Goal: Task Accomplishment & Management: Manage account settings

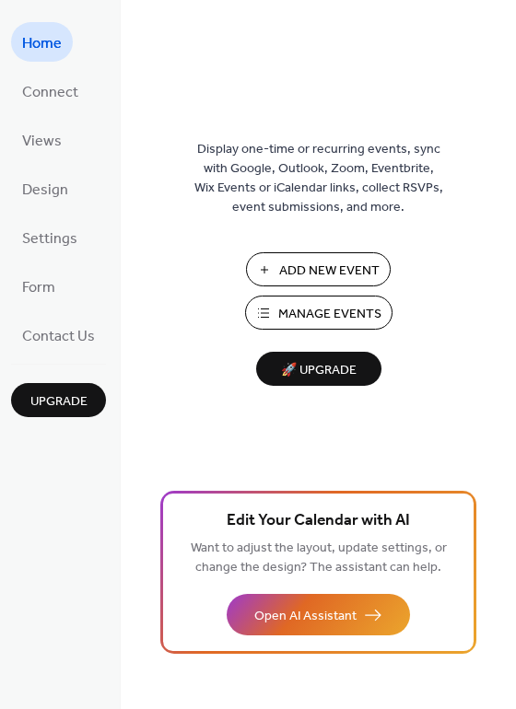
click at [337, 314] on span "Manage Events" at bounding box center [329, 314] width 103 height 19
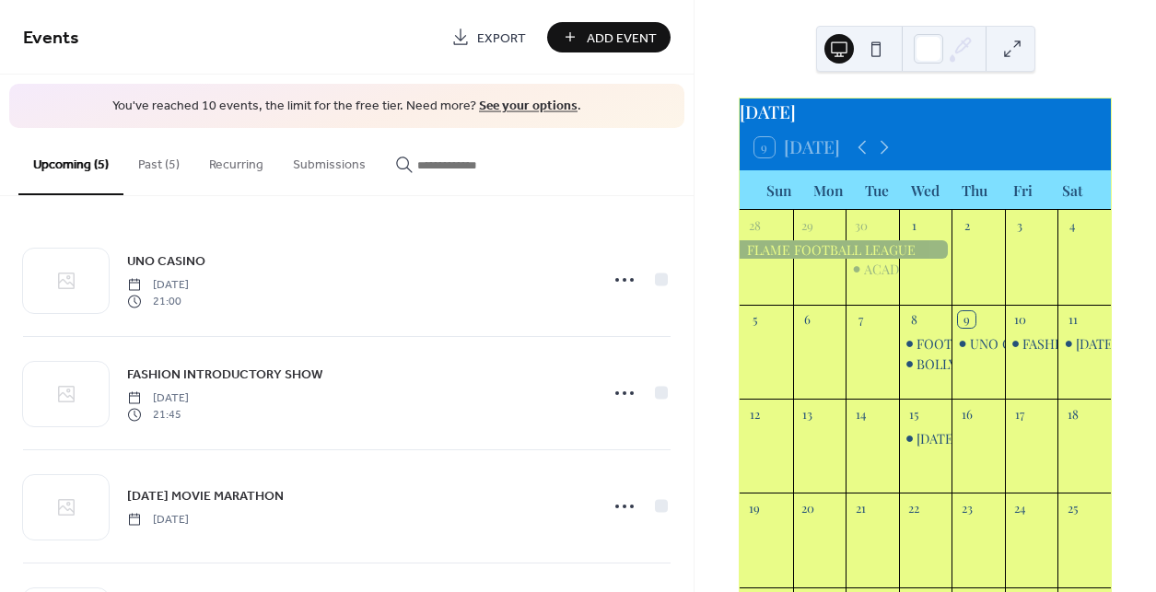
click at [163, 169] on button "Past (5)" at bounding box center [158, 160] width 71 height 65
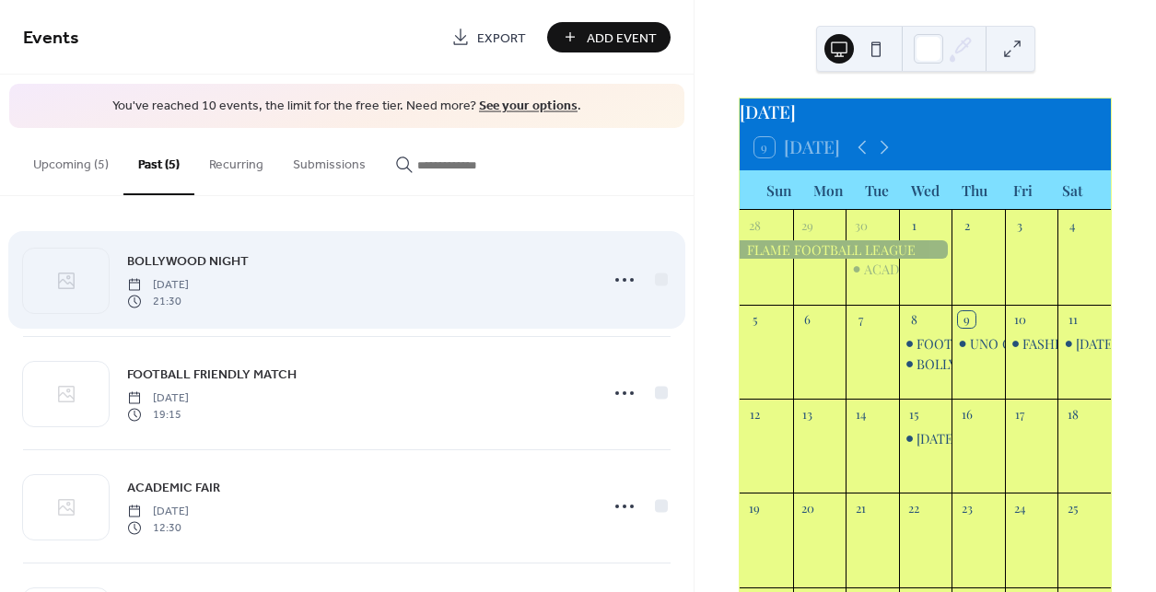
click at [189, 307] on span "21:30" at bounding box center [158, 302] width 62 height 17
click at [614, 277] on icon at bounding box center [624, 279] width 29 height 29
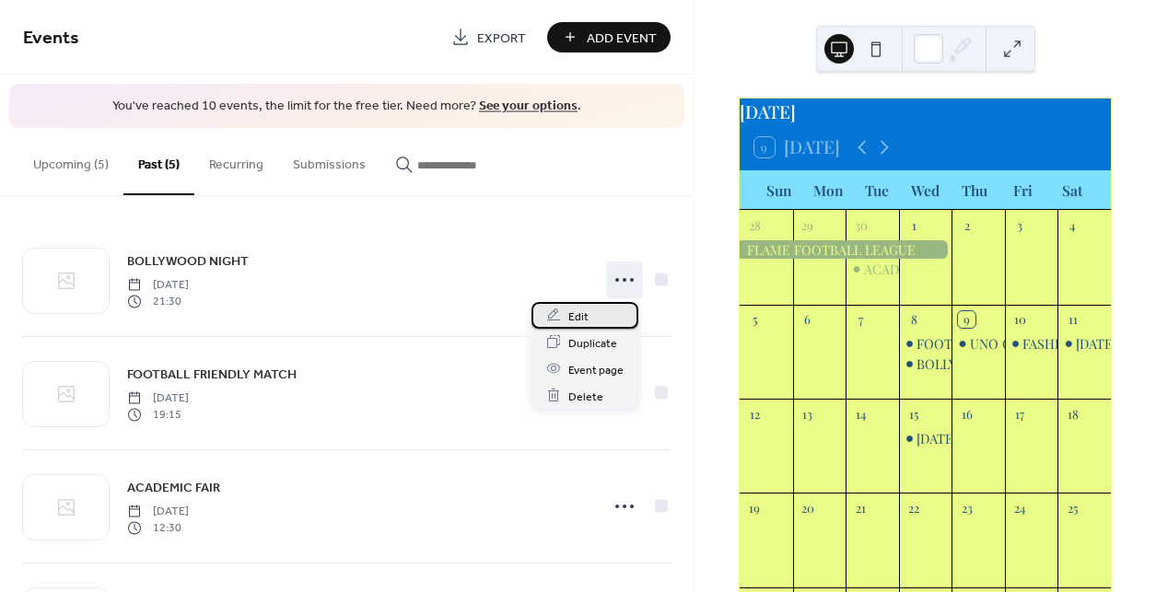
click at [590, 321] on div "Edit" at bounding box center [584, 315] width 107 height 27
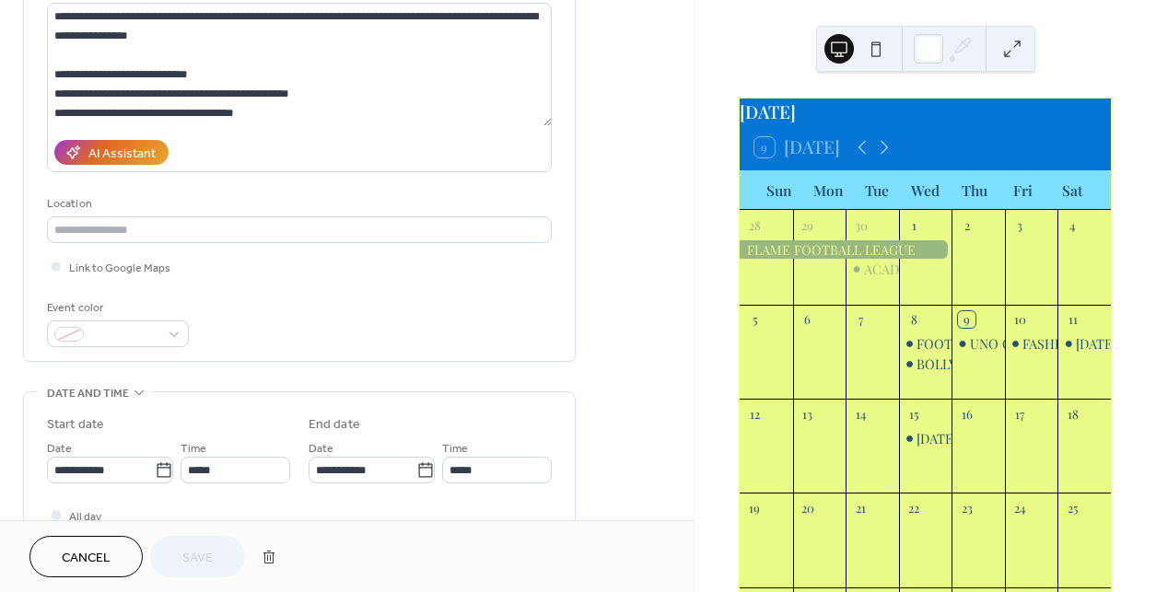
scroll to position [216, 0]
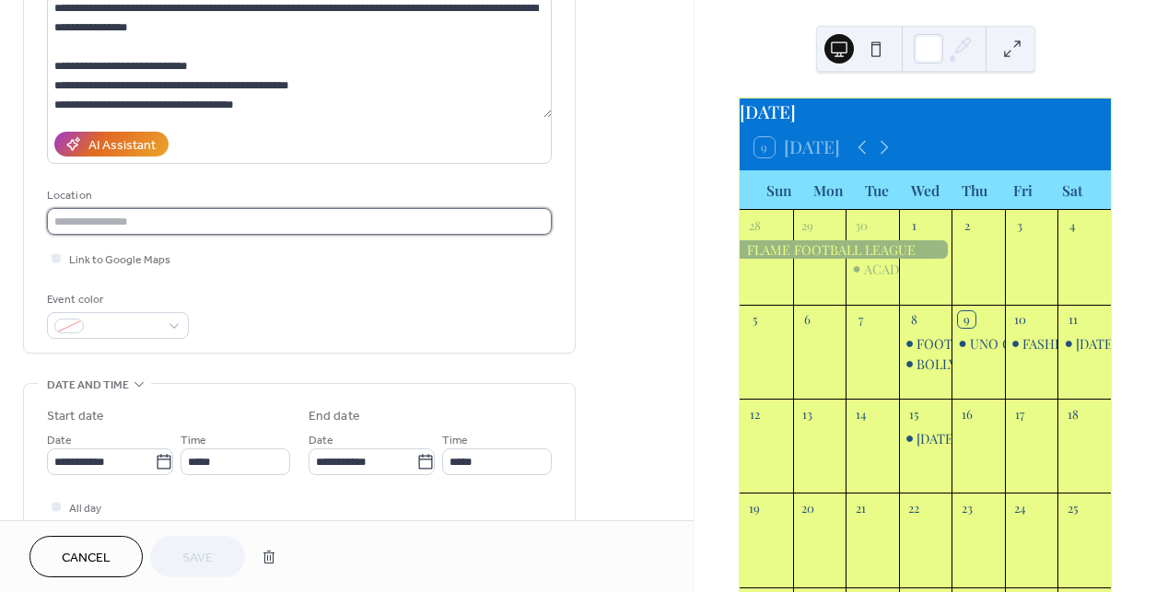
click at [135, 221] on input "text" at bounding box center [299, 221] width 505 height 27
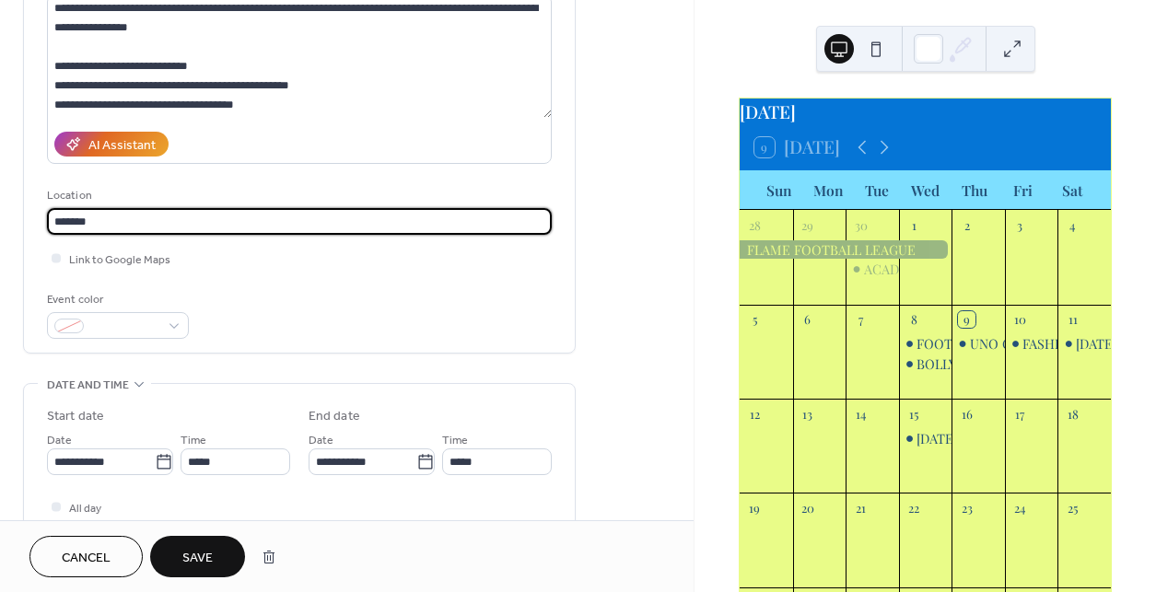
type input "*******"
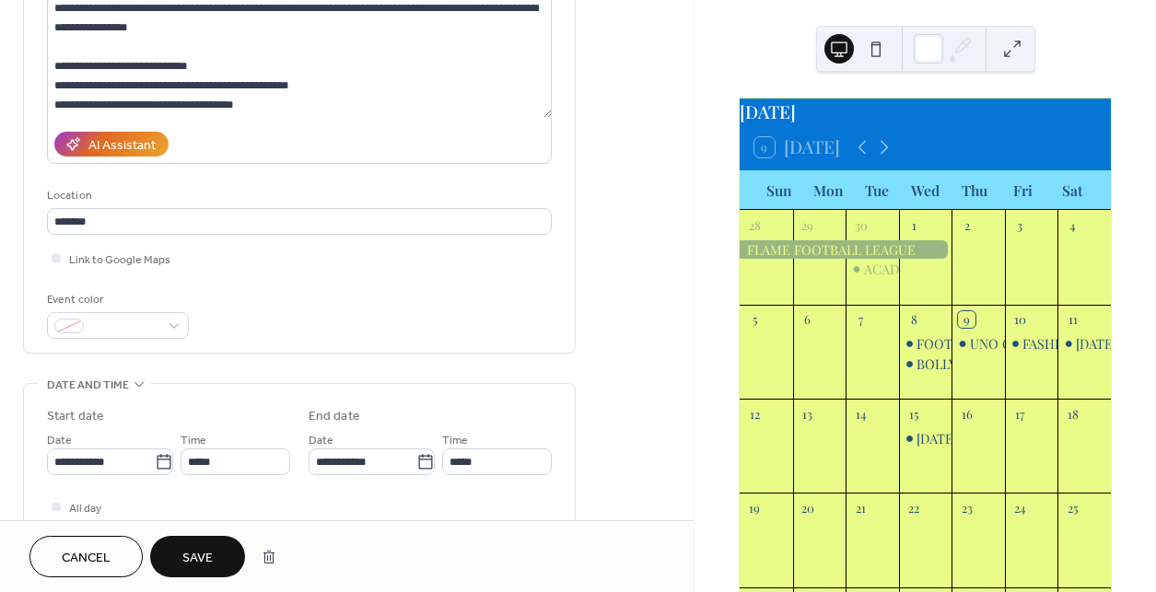
click at [213, 564] on button "Save" at bounding box center [197, 556] width 95 height 41
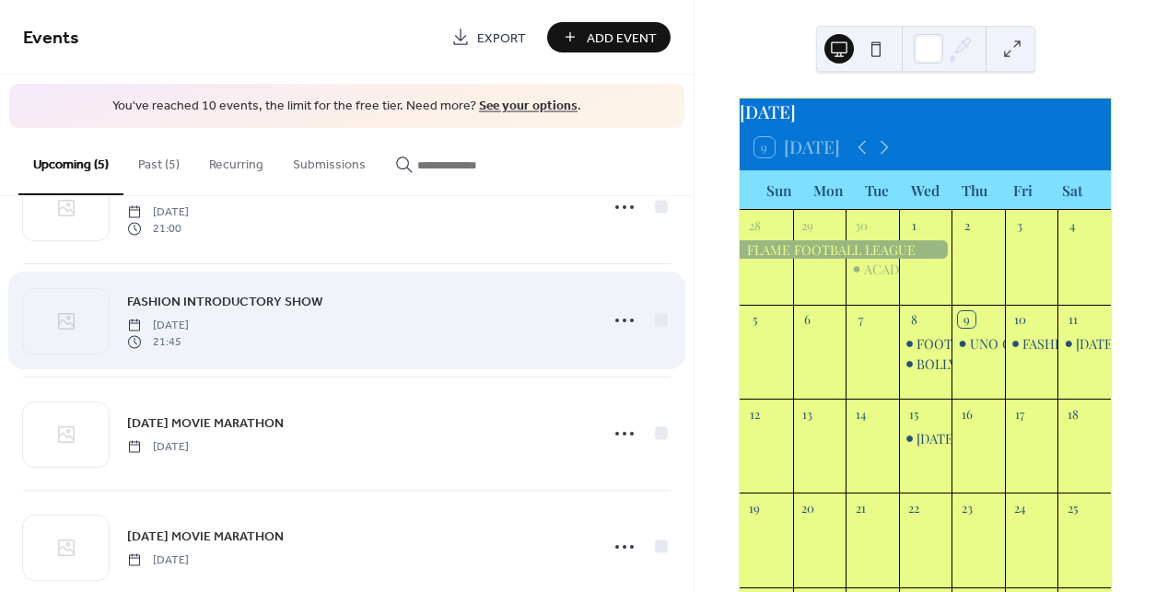
scroll to position [74, 0]
click at [622, 316] on icon at bounding box center [624, 319] width 29 height 29
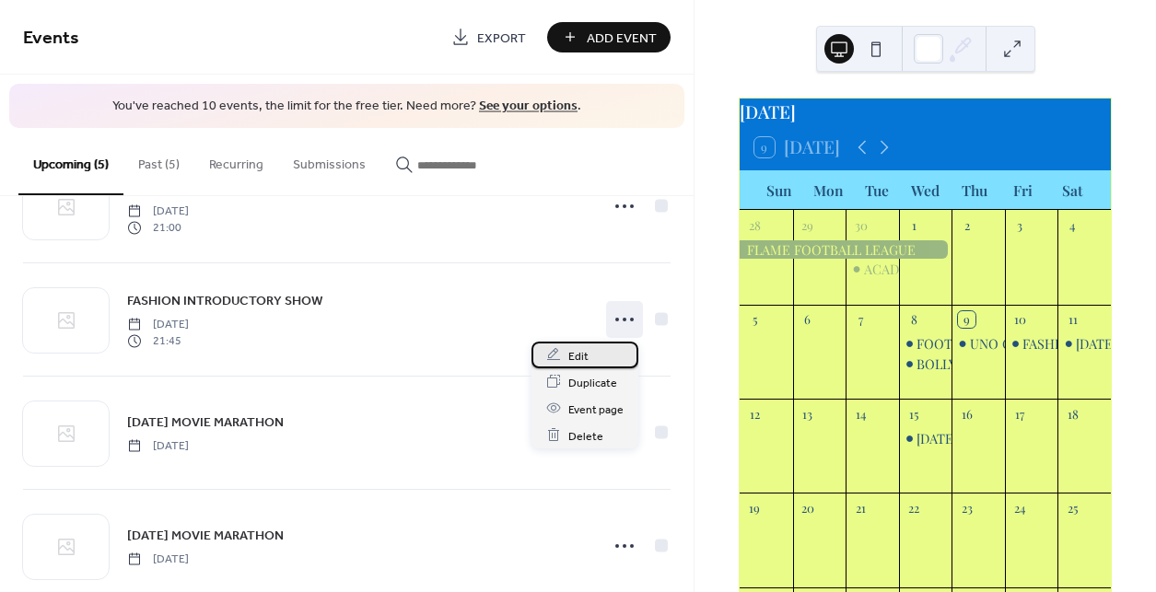
click at [603, 346] on div "Edit" at bounding box center [584, 355] width 107 height 27
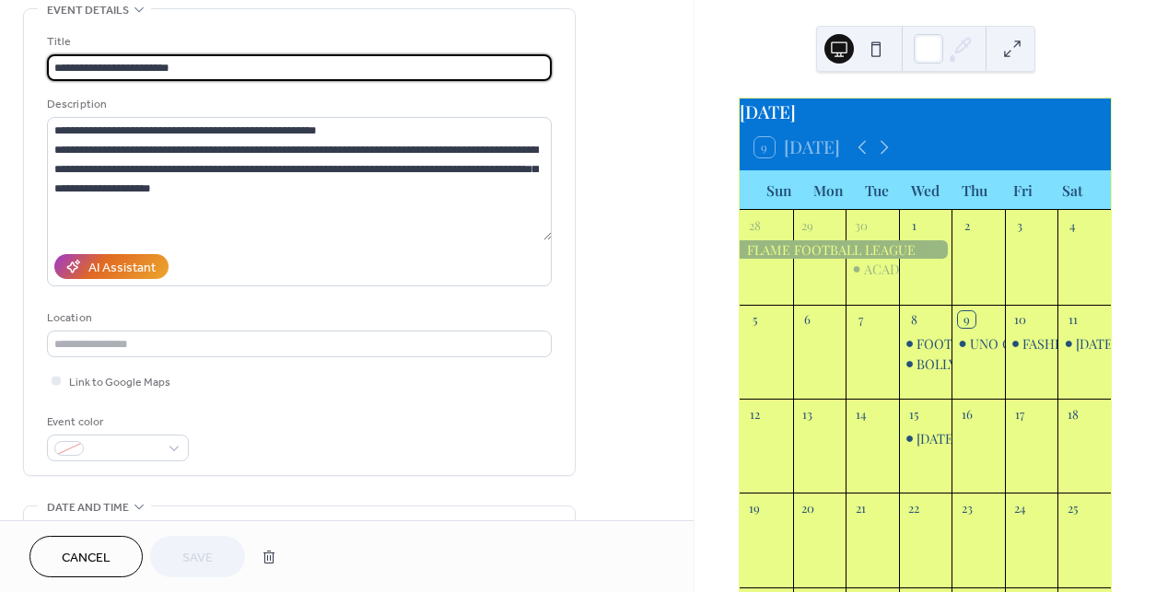
scroll to position [111, 0]
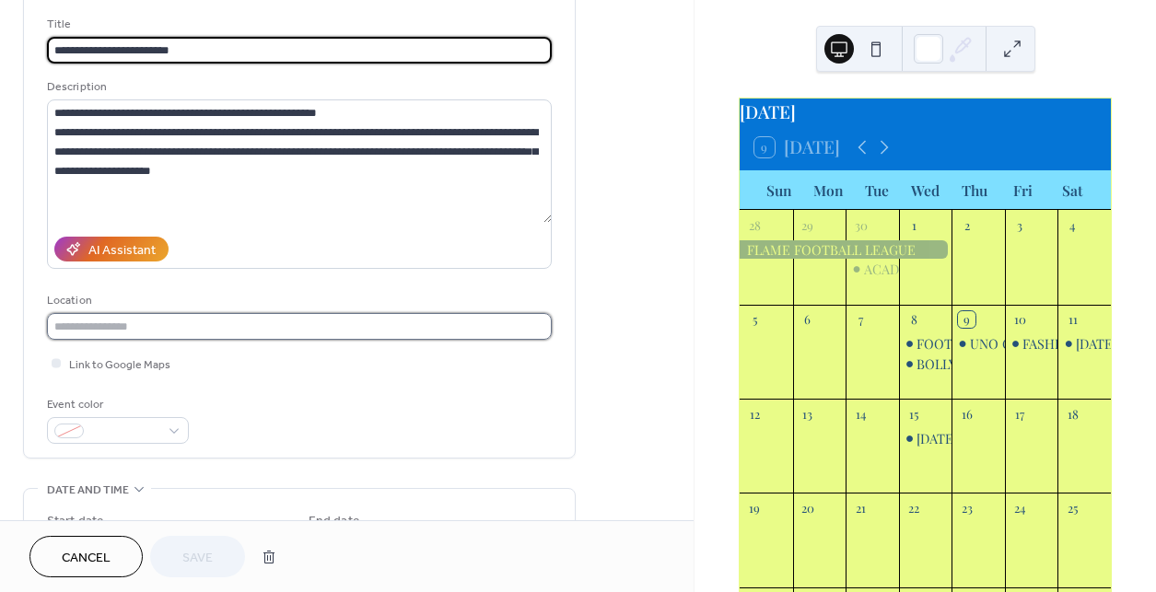
click at [166, 321] on input "text" at bounding box center [299, 326] width 505 height 27
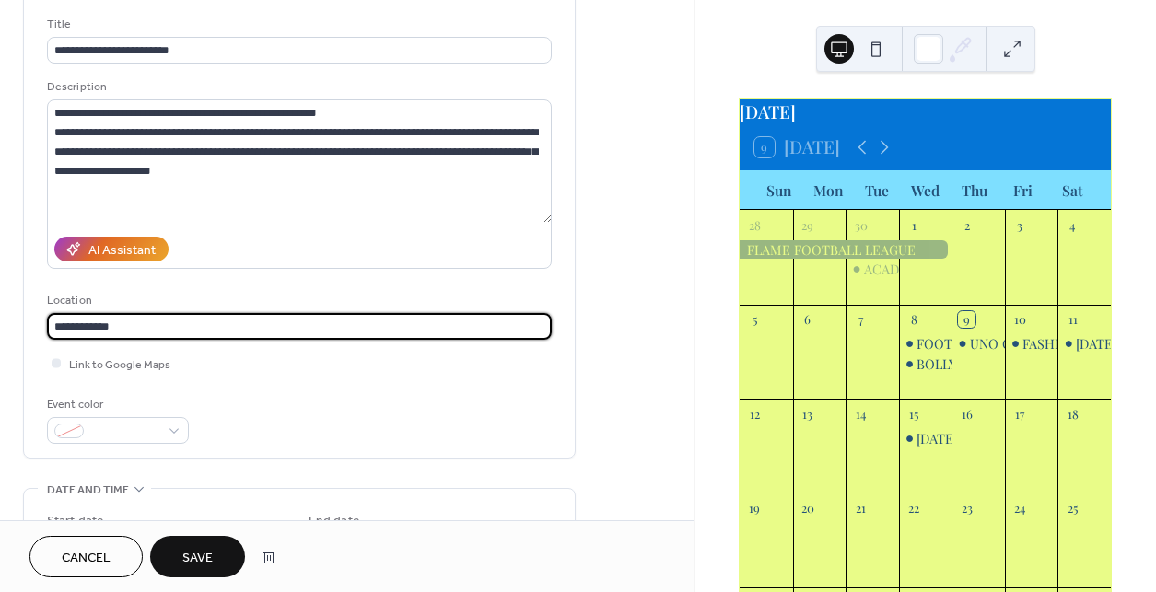
type input "**********"
click at [215, 542] on button "Save" at bounding box center [197, 556] width 95 height 41
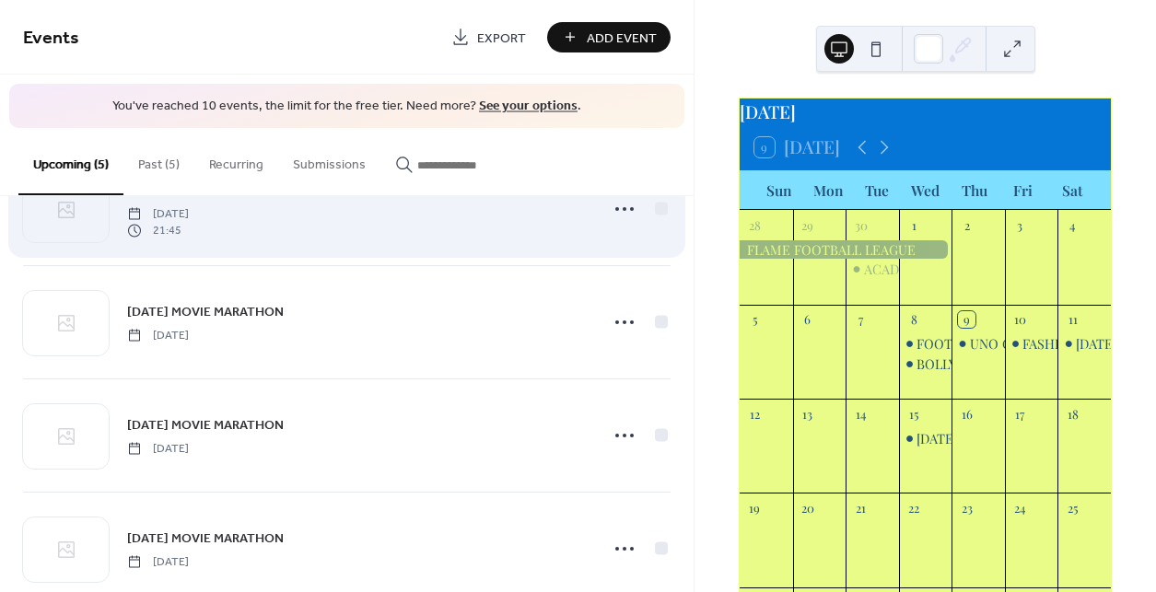
scroll to position [224, 0]
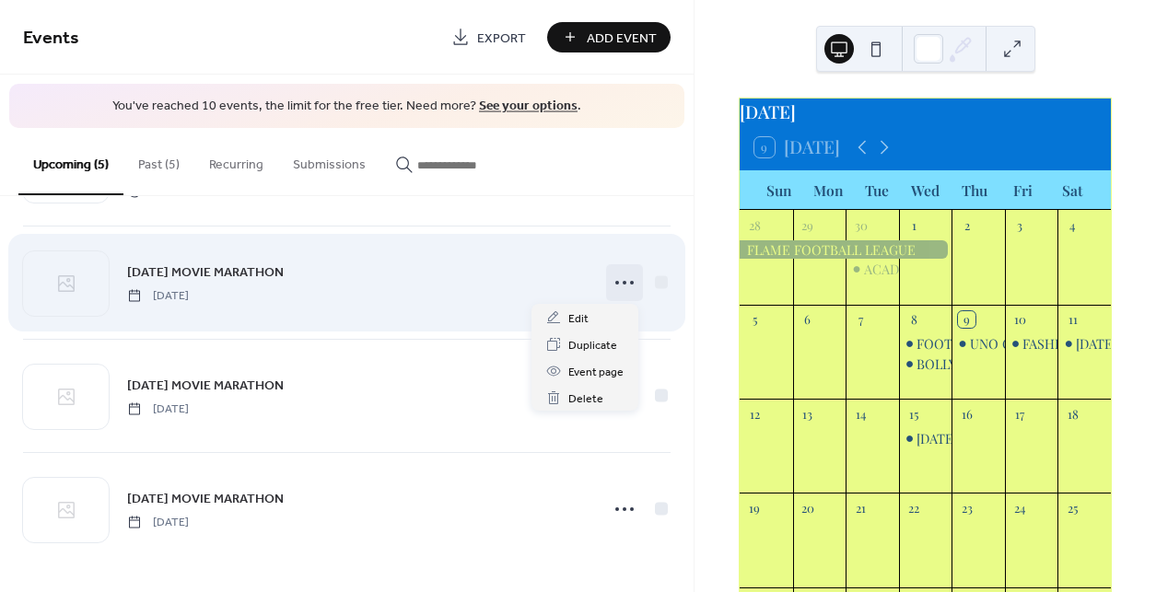
click at [611, 278] on icon at bounding box center [624, 282] width 29 height 29
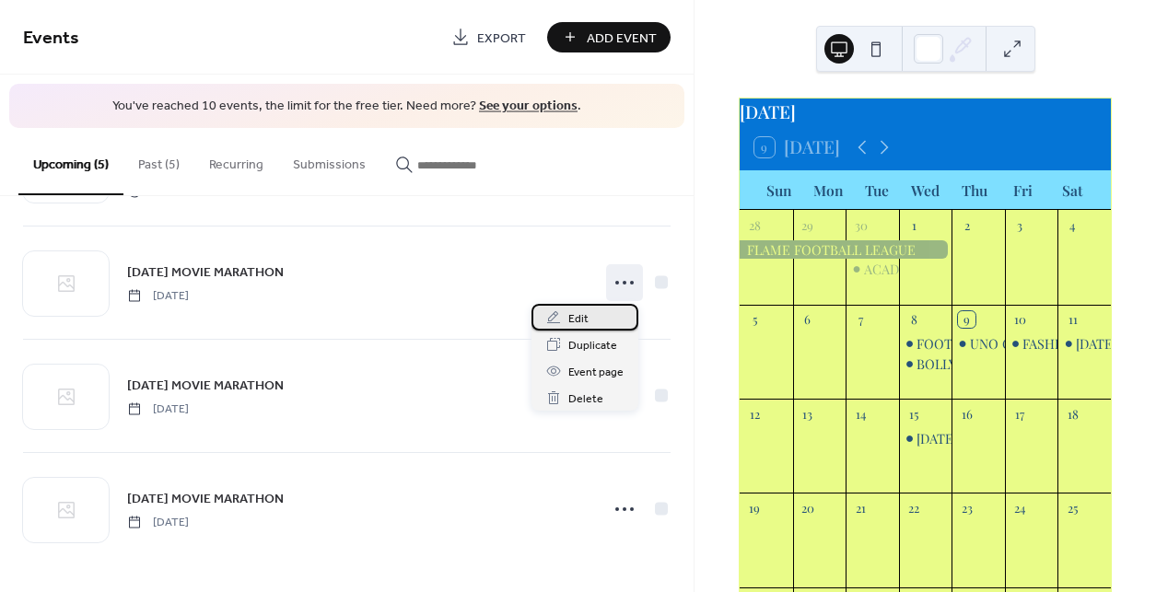
click at [599, 320] on div "Edit" at bounding box center [584, 317] width 107 height 27
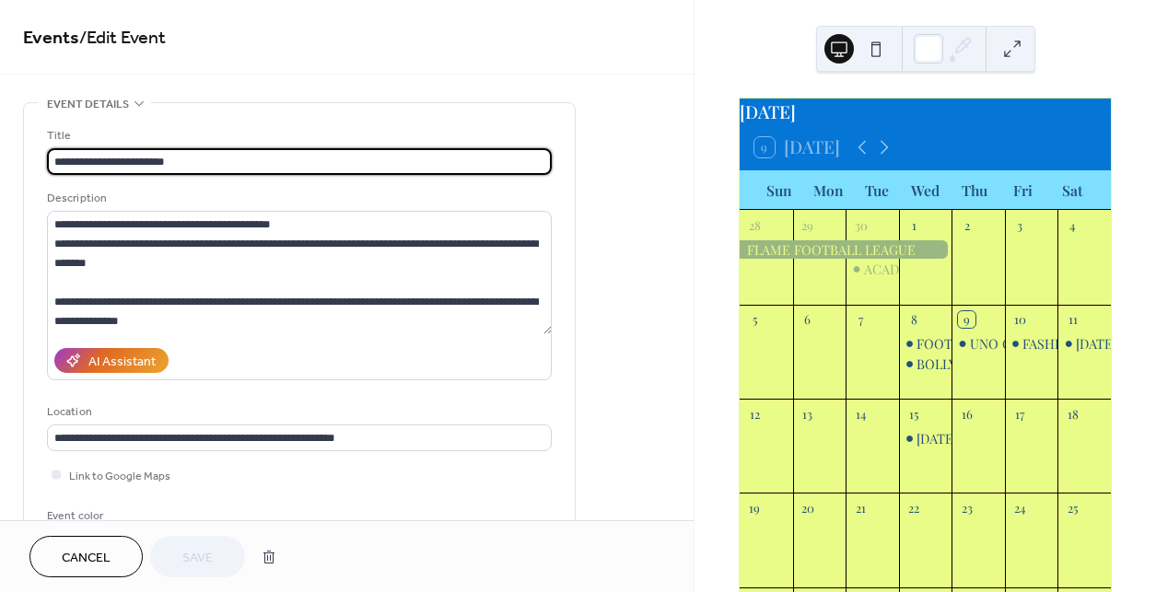
click at [96, 549] on span "Cancel" at bounding box center [86, 558] width 49 height 19
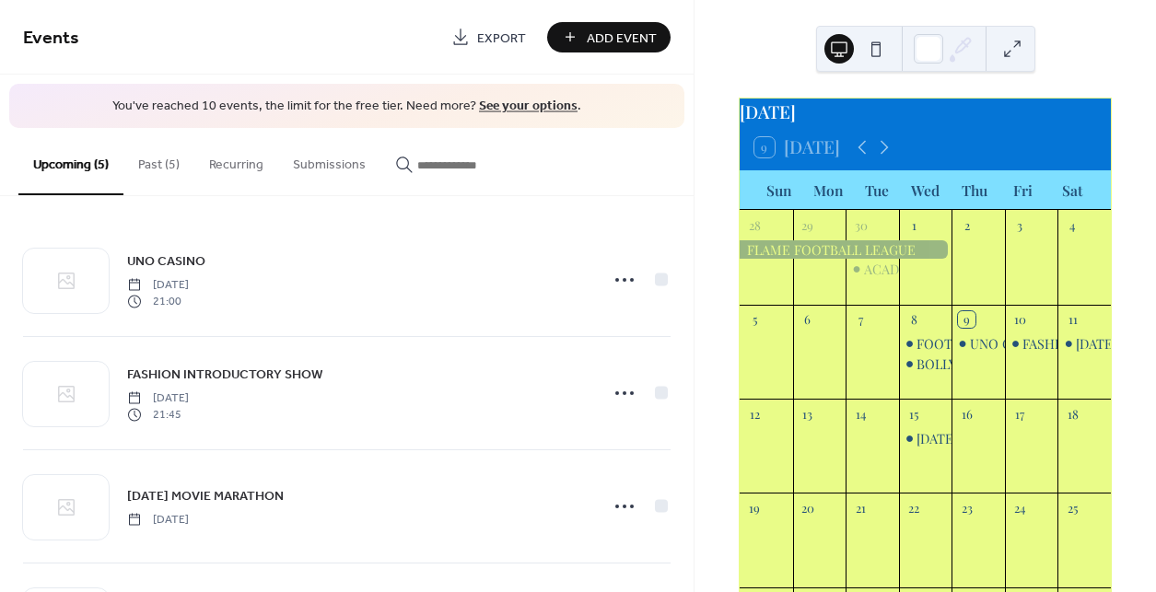
click at [160, 157] on button "Past (5)" at bounding box center [158, 160] width 71 height 65
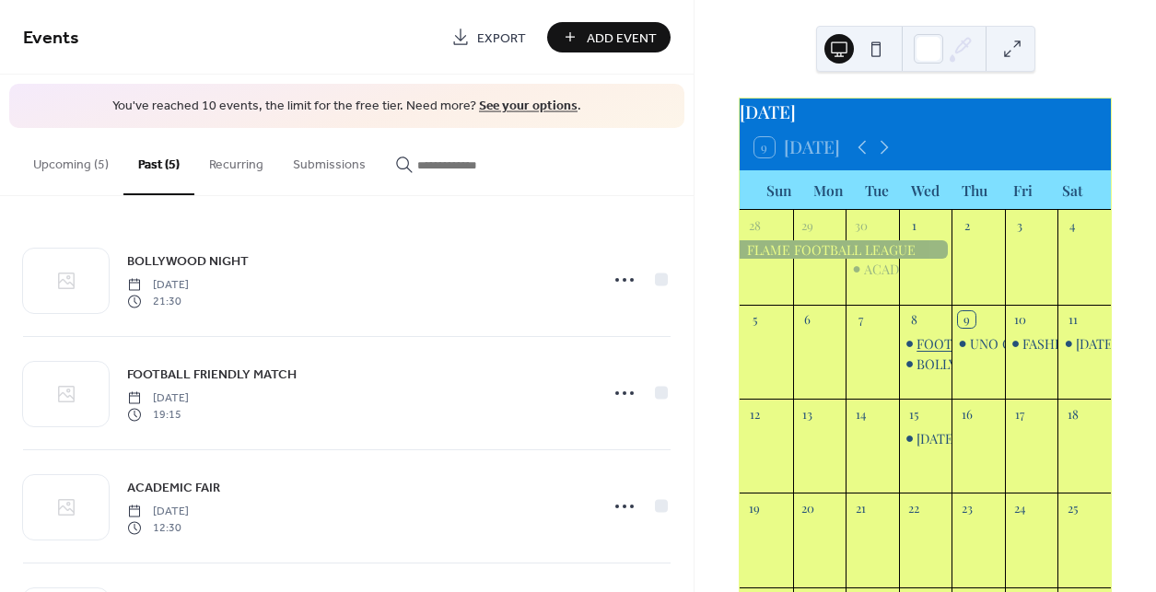
click at [916, 353] on div "FOOTBALL FRIENDLY MATCH" at bounding box center [1007, 343] width 183 height 18
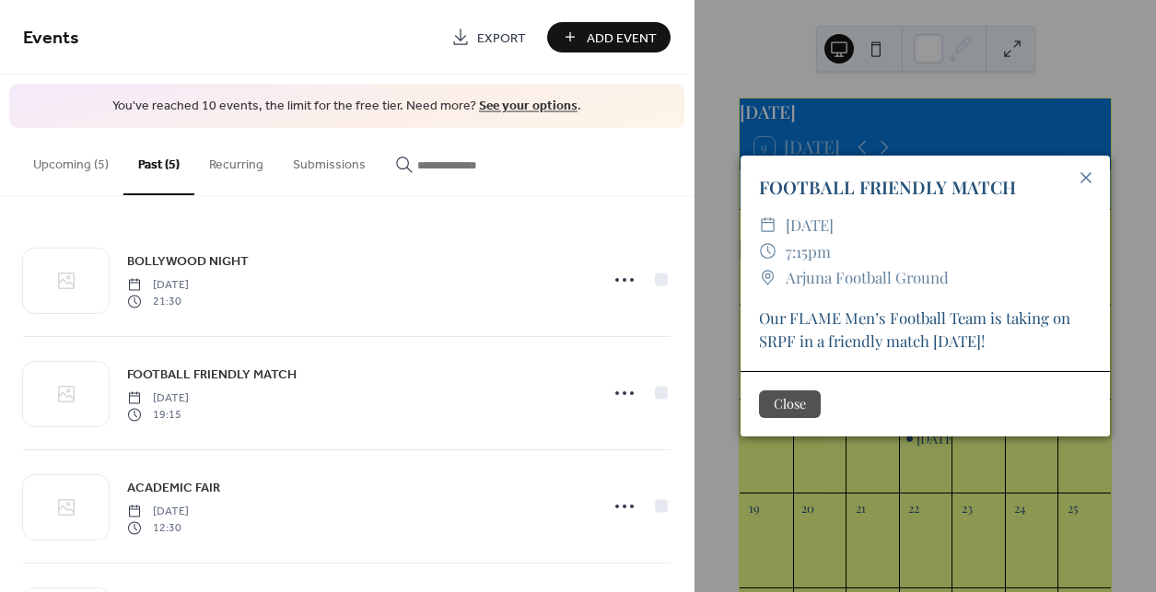
click at [787, 412] on button "Close" at bounding box center [790, 405] width 62 height 28
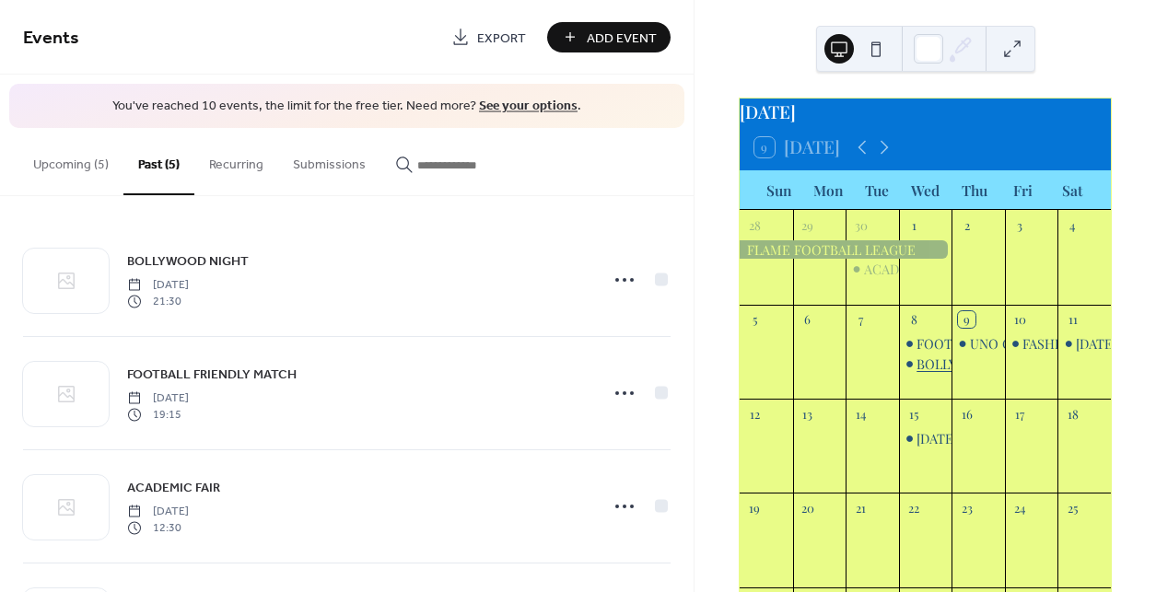
click at [924, 373] on div "BOLLYWOOD NIGHT" at bounding box center [979, 364] width 127 height 18
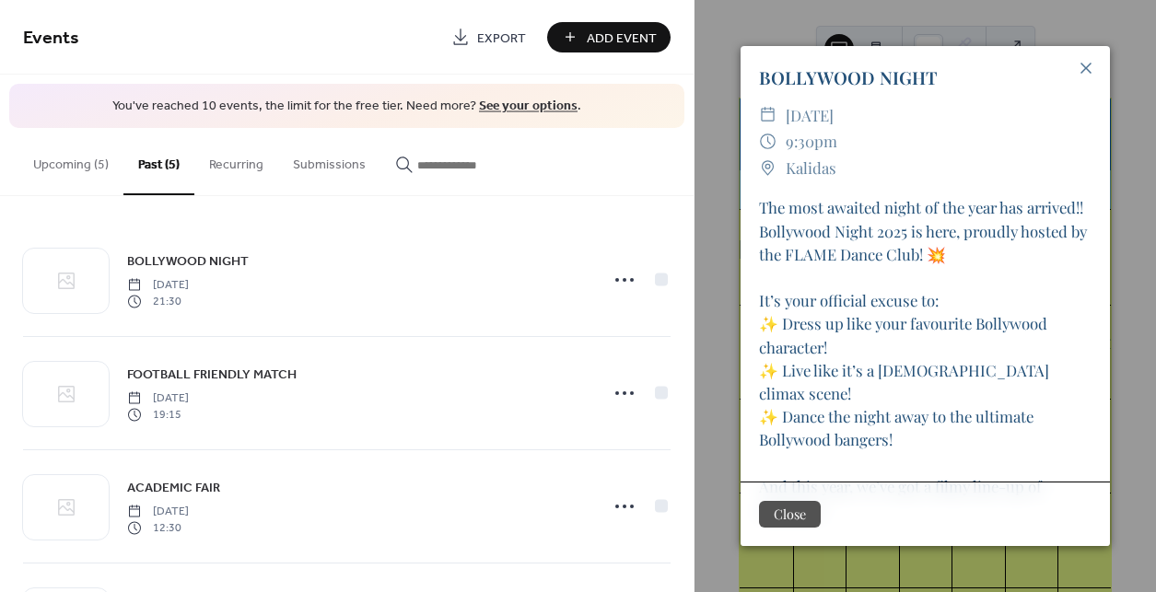
click at [794, 502] on button "Close" at bounding box center [790, 514] width 62 height 28
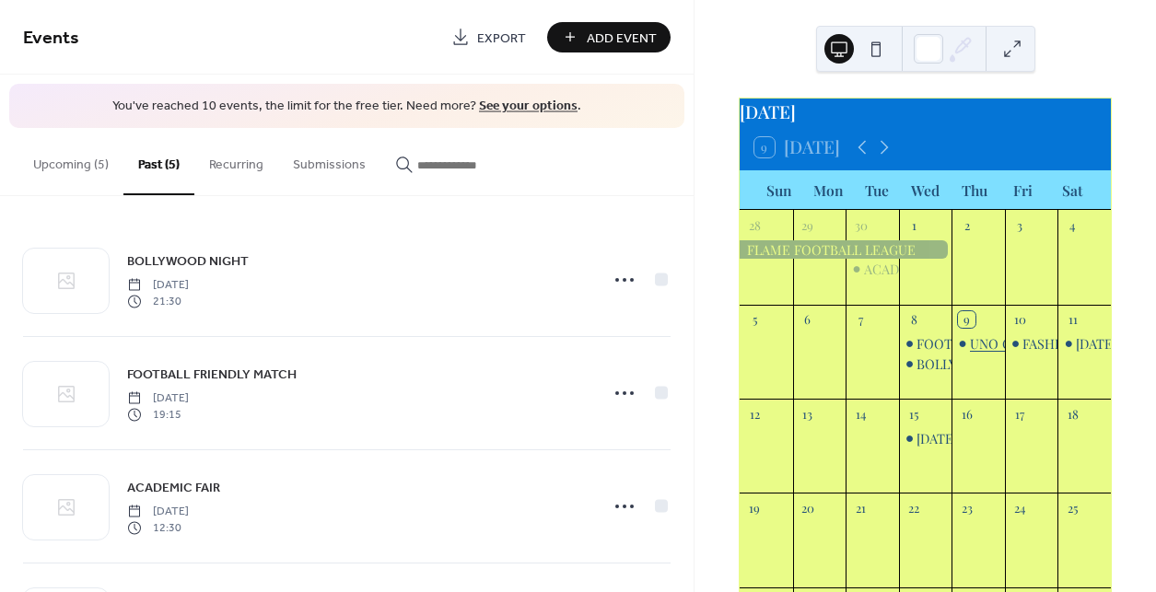
click at [975, 351] on div "UNO CASINO" at bounding box center [1010, 343] width 81 height 18
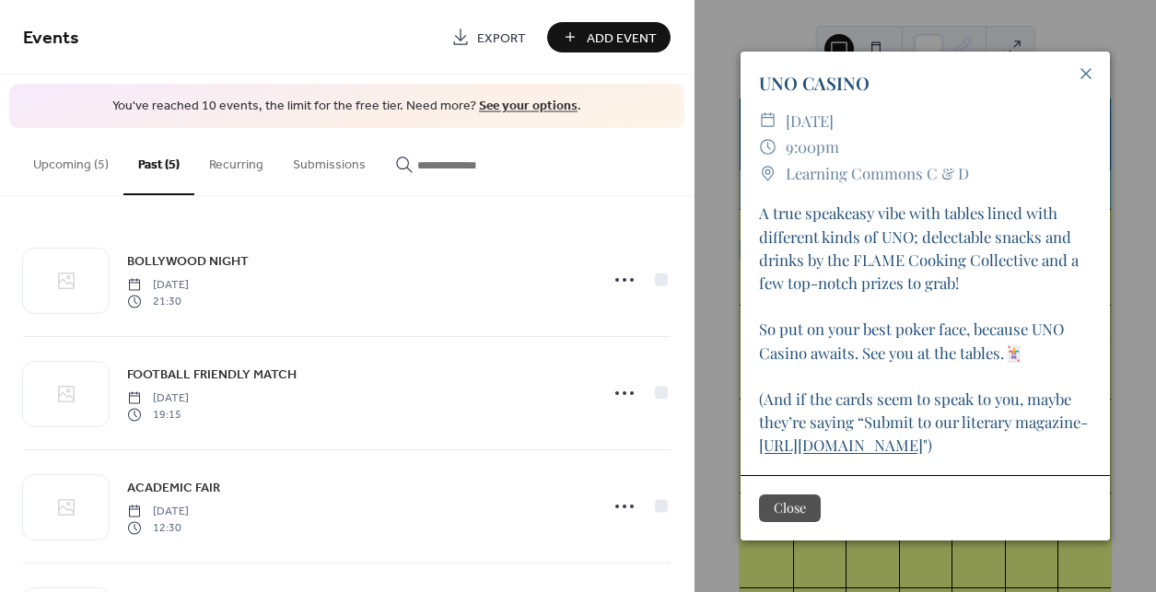
click at [807, 512] on button "Close" at bounding box center [790, 509] width 62 height 28
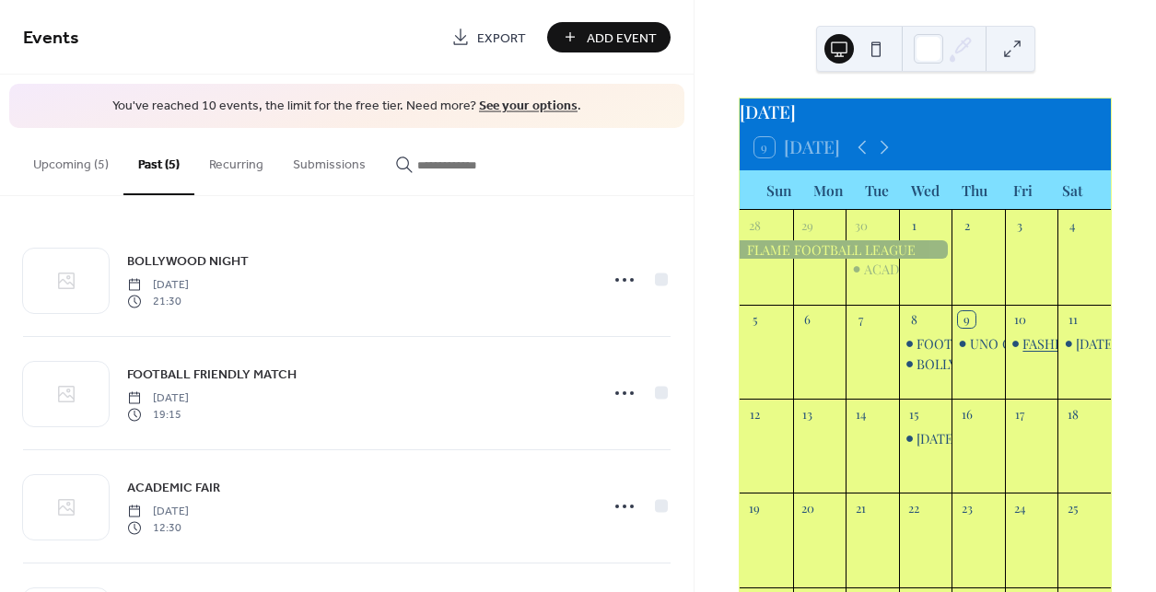
click at [1022, 353] on div "FASHION INTRODUCTORY SHOW" at bounding box center [1124, 343] width 205 height 18
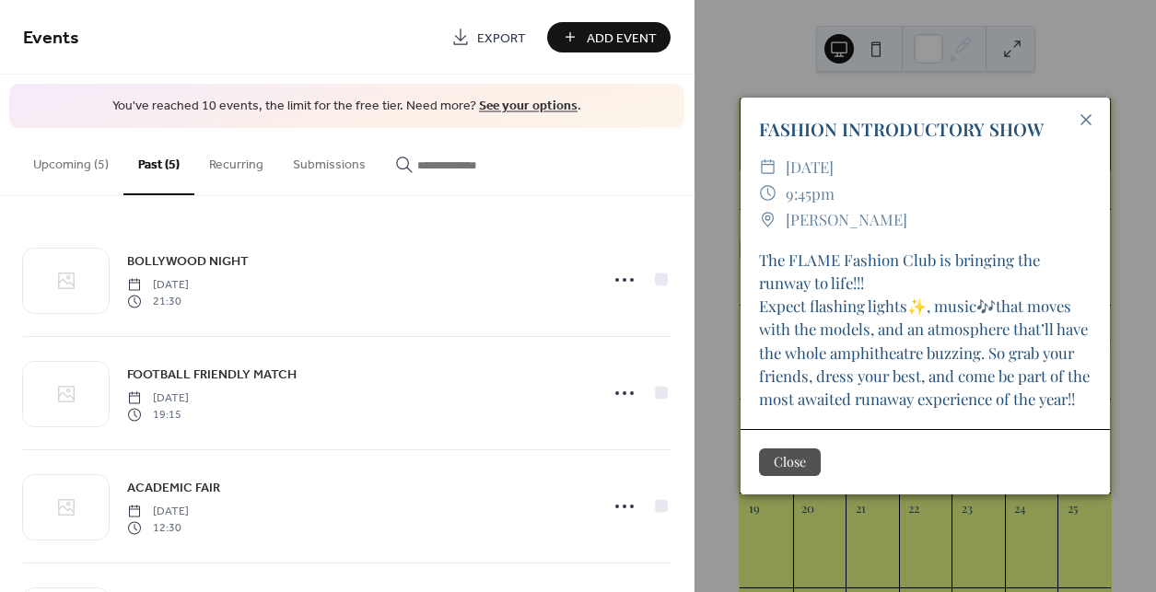
click at [796, 476] on button "Close" at bounding box center [790, 463] width 62 height 28
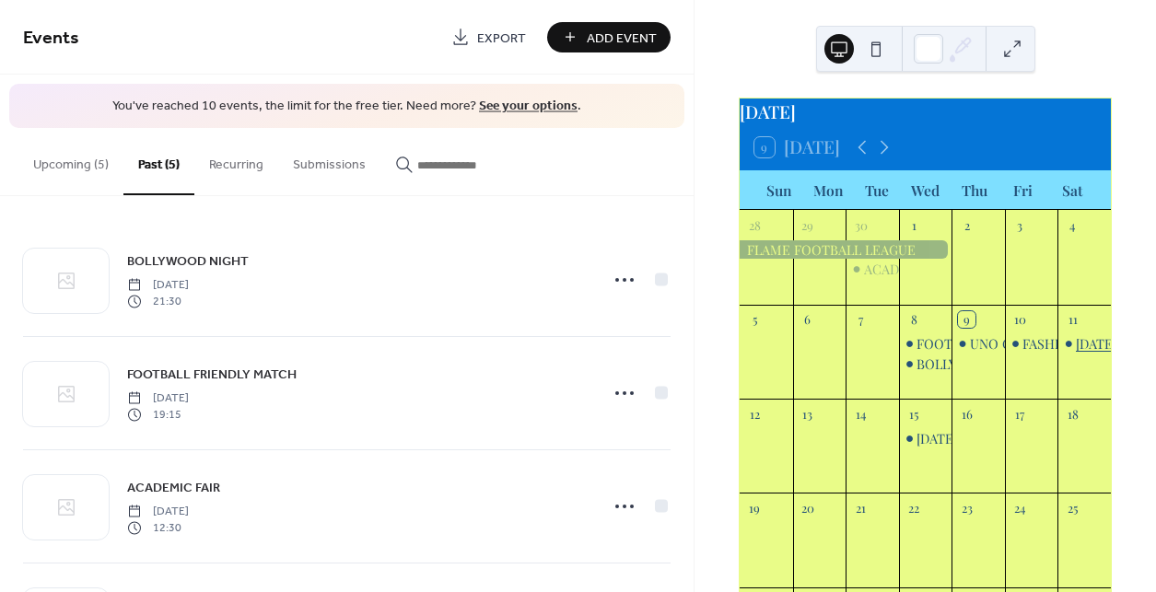
click at [1076, 353] on div "[DATE] MOVIE MARATHON" at bounding box center [1158, 343] width 165 height 18
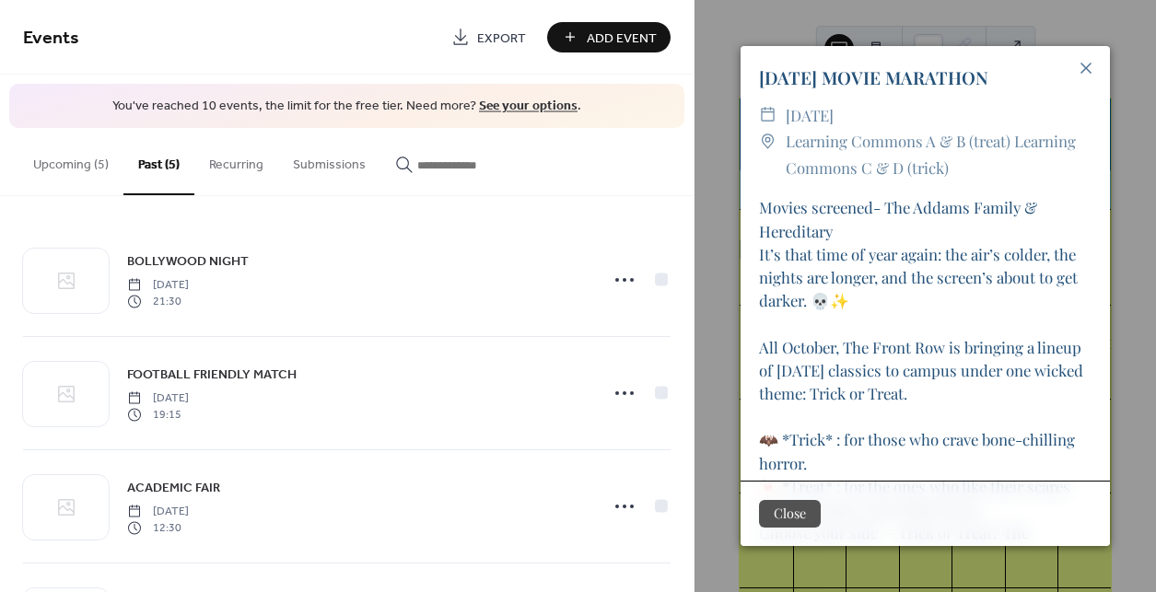
click at [798, 520] on button "Close" at bounding box center [790, 514] width 62 height 28
